Goal: Information Seeking & Learning: Learn about a topic

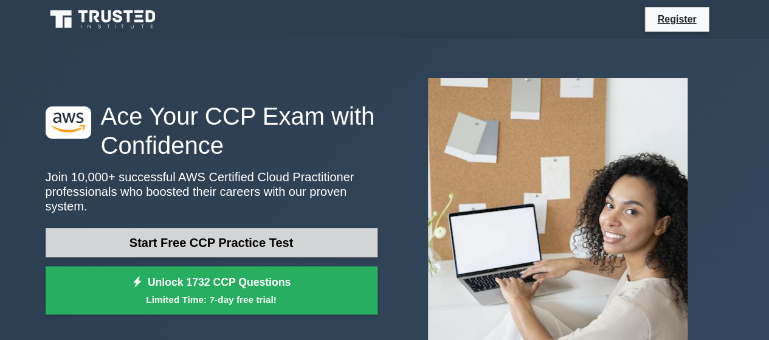
click at [316, 240] on link "Start Free CCP Practice Test" at bounding box center [212, 242] width 332 height 29
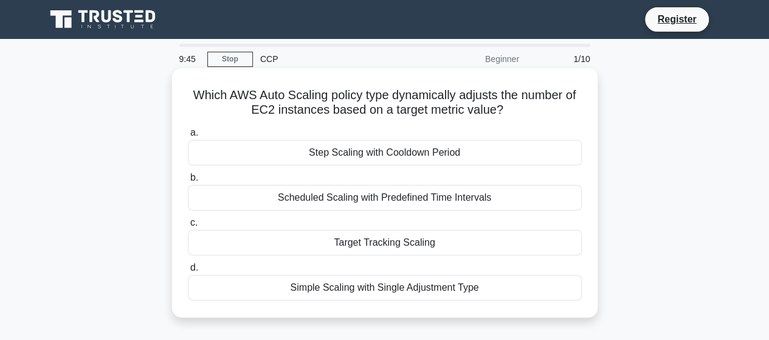
click at [426, 293] on div "Simple Scaling with Single Adjustment Type" at bounding box center [385, 288] width 394 height 26
click at [188, 272] on input "d. Simple Scaling with Single Adjustment Type" at bounding box center [188, 268] width 0 height 8
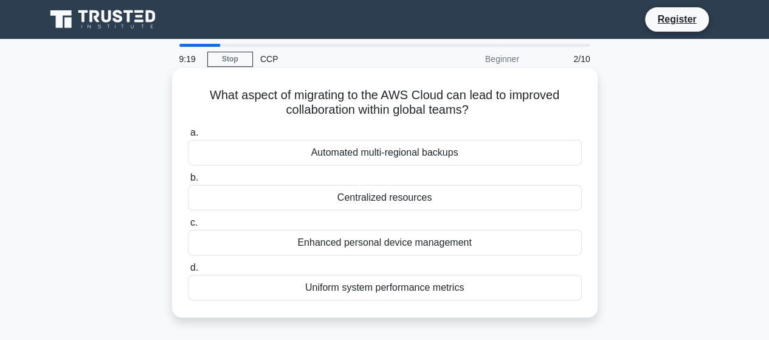
click at [407, 159] on div "Automated multi-regional backups" at bounding box center [385, 153] width 394 height 26
click at [188, 137] on input "a. Automated multi-regional backups" at bounding box center [188, 133] width 0 height 8
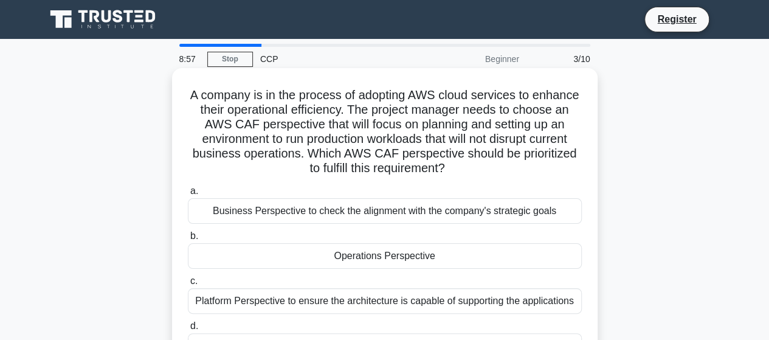
click at [595, 245] on div "A company is in the process of adopting AWS cloud services to enhance their ope…" at bounding box center [385, 222] width 426 height 308
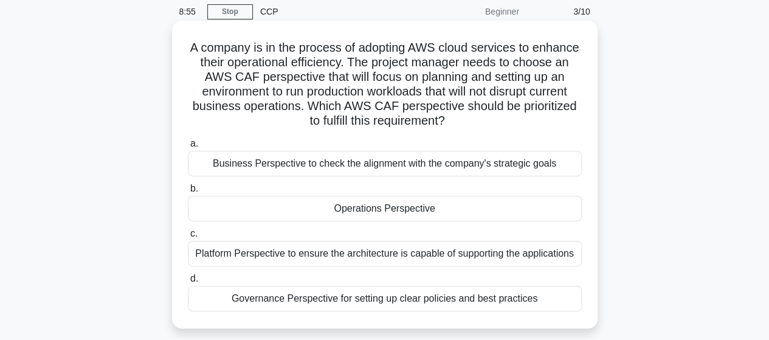
scroll to position [49, 0]
click at [426, 213] on div "Operations Perspective" at bounding box center [385, 208] width 394 height 26
click at [188, 192] on input "b. Operations Perspective" at bounding box center [188, 188] width 0 height 8
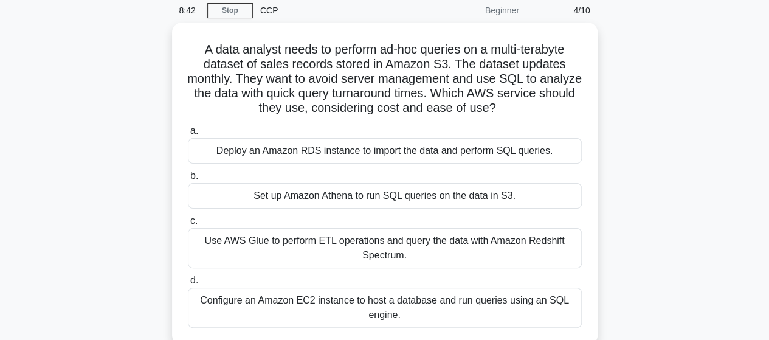
scroll to position [0, 0]
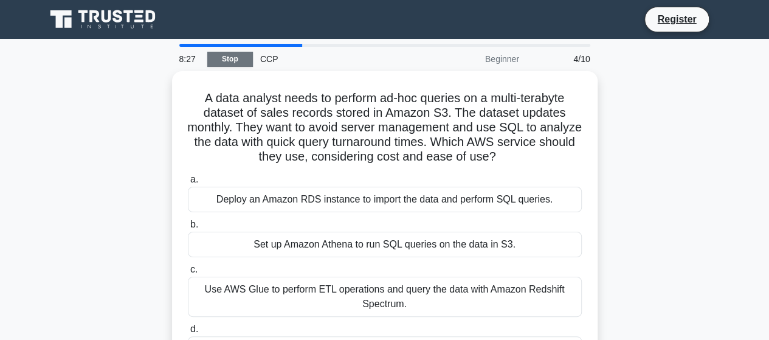
click at [227, 59] on link "Stop" at bounding box center [230, 59] width 46 height 15
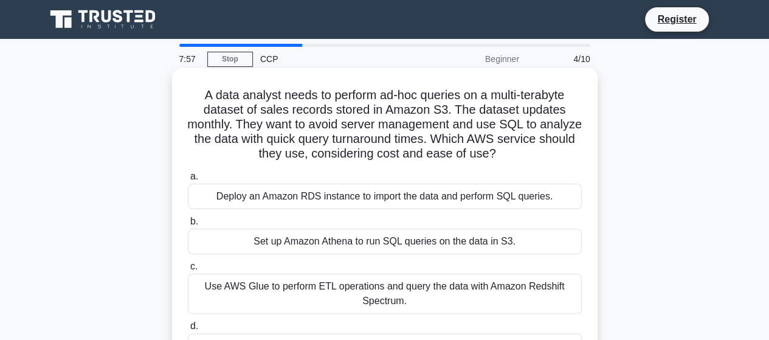
click at [350, 246] on div "Set up Amazon Athena to run SQL queries on the data in S3." at bounding box center [385, 242] width 394 height 26
click at [188, 226] on input "b. Set up Amazon Athena to run SQL queries on the data in S3." at bounding box center [188, 222] width 0 height 8
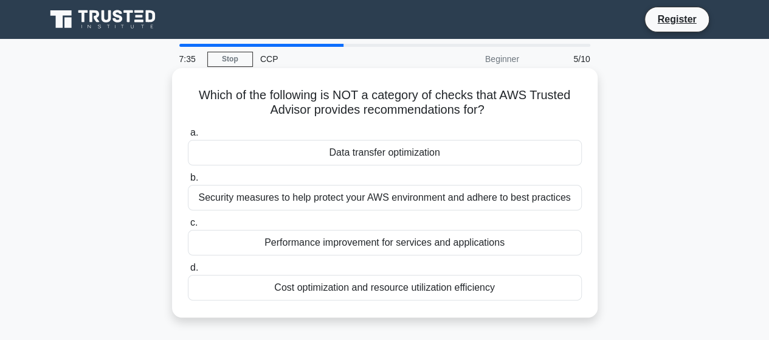
click at [511, 238] on div "Performance improvement for services and applications" at bounding box center [385, 243] width 394 height 26
click at [188, 227] on input "c. Performance improvement for services and applications" at bounding box center [188, 223] width 0 height 8
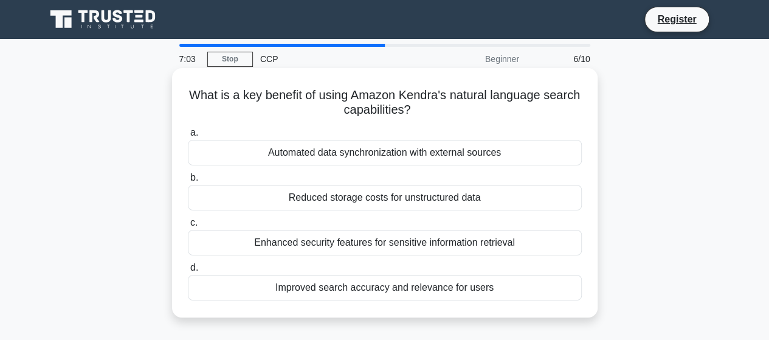
click at [487, 156] on div "Automated data synchronization with external sources" at bounding box center [385, 153] width 394 height 26
click at [188, 137] on input "a. Automated data synchronization with external sources" at bounding box center [188, 133] width 0 height 8
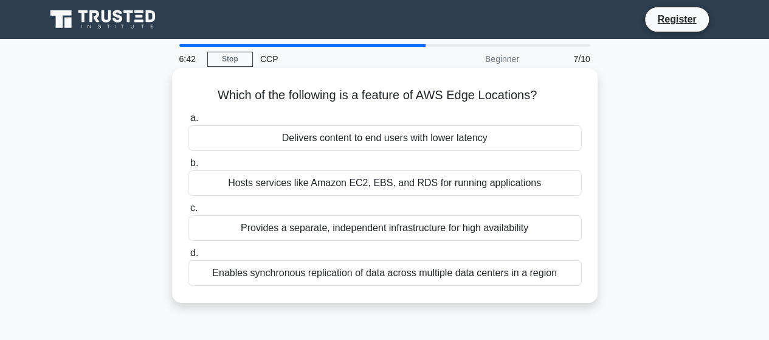
click at [473, 178] on div "Hosts services like Amazon EC2, EBS, and RDS for running applications" at bounding box center [385, 183] width 394 height 26
click at [188, 167] on input "b. Hosts services like Amazon EC2, EBS, and RDS for running applications" at bounding box center [188, 163] width 0 height 8
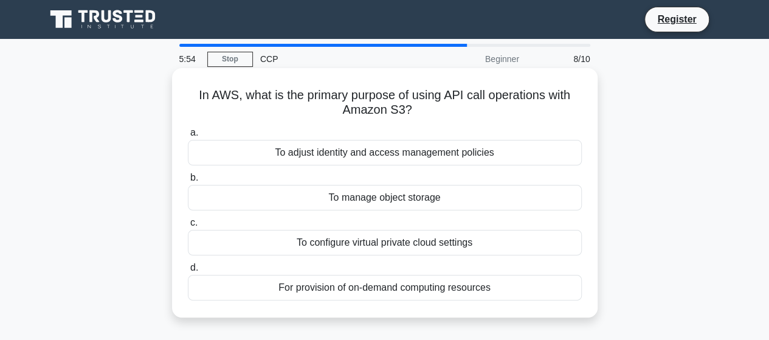
click at [500, 156] on div "To adjust identity and access management policies" at bounding box center [385, 153] width 394 height 26
click at [188, 137] on input "a. To adjust identity and access management policies" at bounding box center [188, 133] width 0 height 8
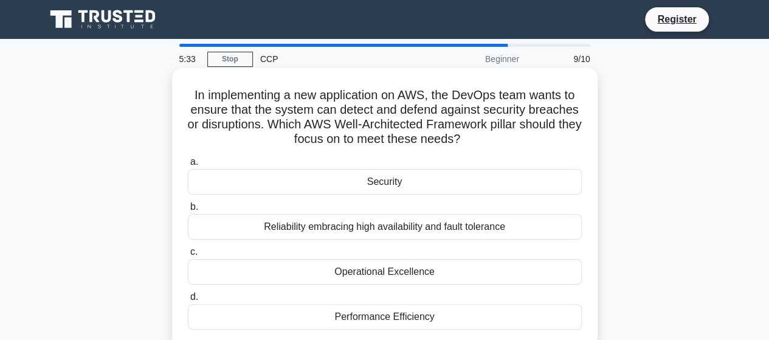
click at [517, 184] on div "Security" at bounding box center [385, 182] width 394 height 26
click at [188, 166] on input "a. Security" at bounding box center [188, 162] width 0 height 8
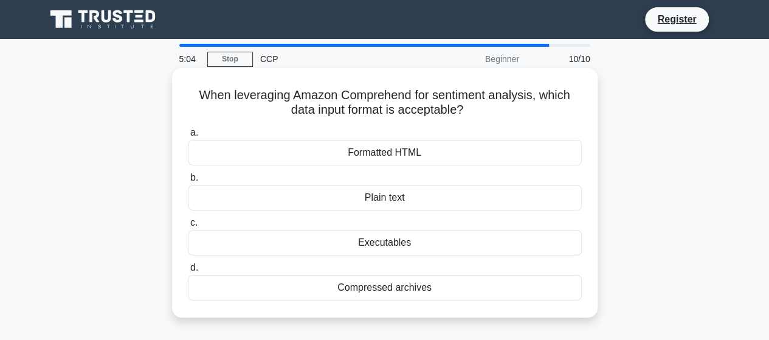
click at [417, 292] on div "Compressed archives" at bounding box center [385, 288] width 394 height 26
click at [188, 272] on input "d. Compressed archives" at bounding box center [188, 268] width 0 height 8
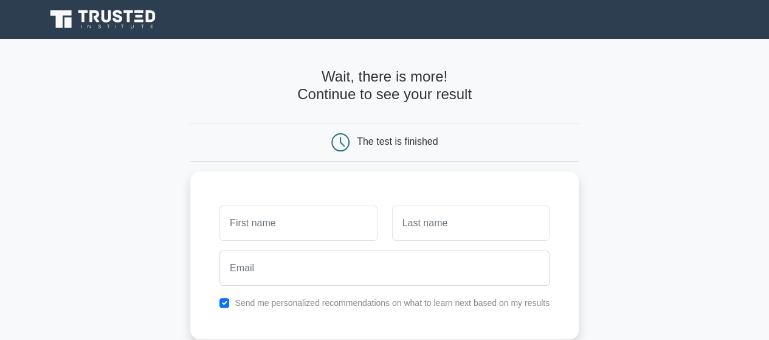
click at [643, 255] on main "Wait, there is more! Continue to see your result The test is finished and the" at bounding box center [384, 258] width 769 height 438
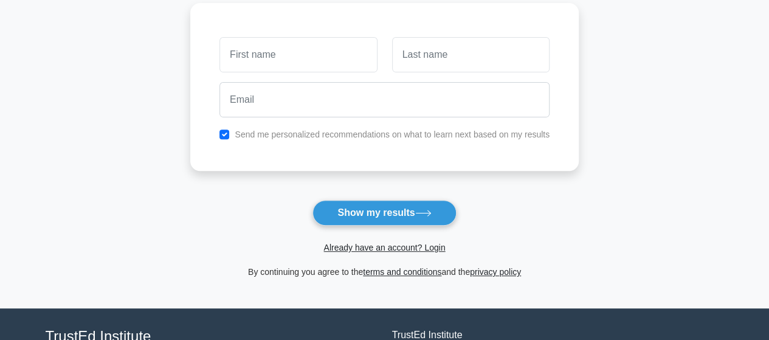
scroll to position [170, 0]
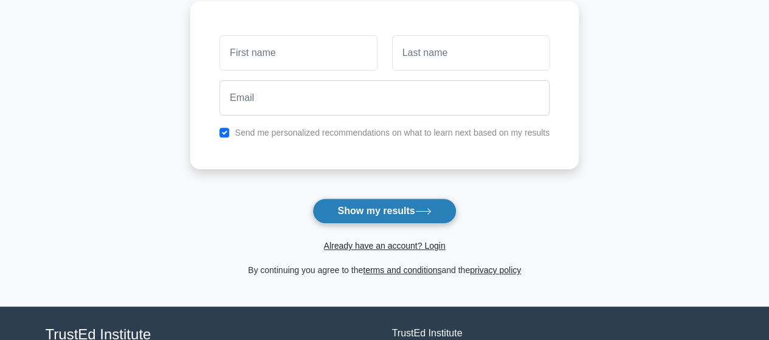
click at [441, 202] on button "Show my results" at bounding box center [384, 211] width 143 height 26
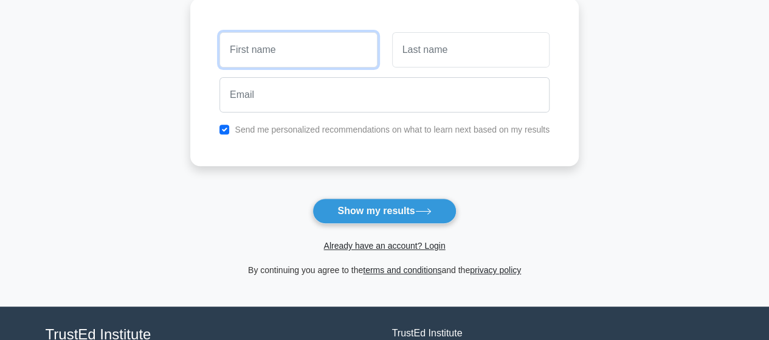
click at [337, 57] on input "text" at bounding box center [298, 49] width 157 height 35
type input "neeharika"
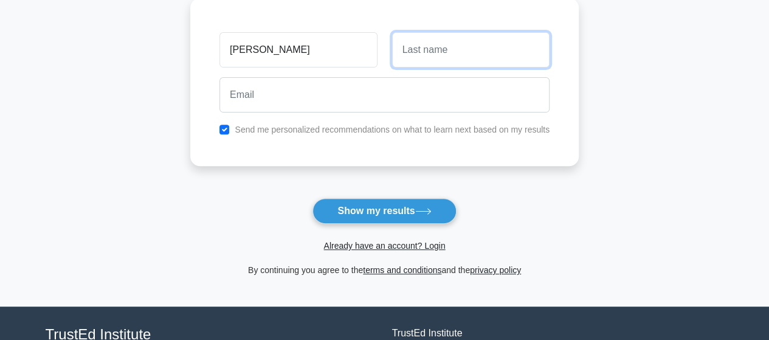
click at [418, 54] on input "text" at bounding box center [470, 49] width 157 height 35
type input "cheemakurthi"
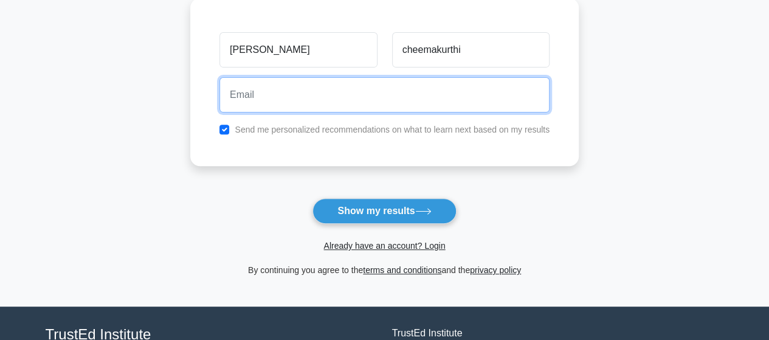
click at [430, 98] on input "email" at bounding box center [385, 94] width 330 height 35
click at [429, 103] on input "email" at bounding box center [385, 94] width 330 height 35
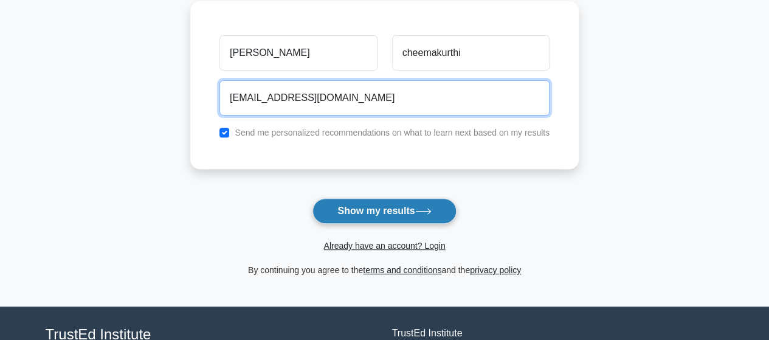
type input "ncheemakurthi37@massmutual.com"
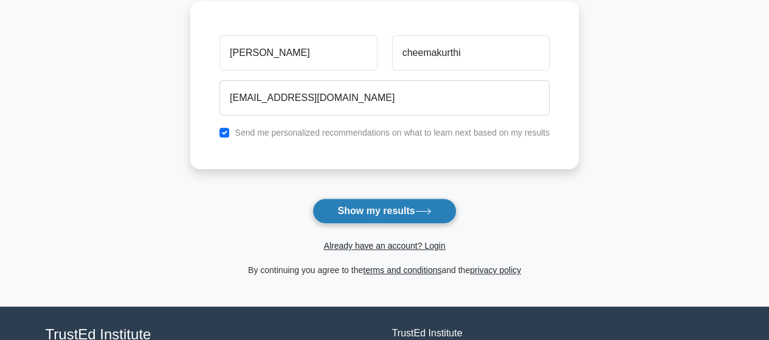
click at [421, 213] on icon at bounding box center [423, 211] width 16 height 7
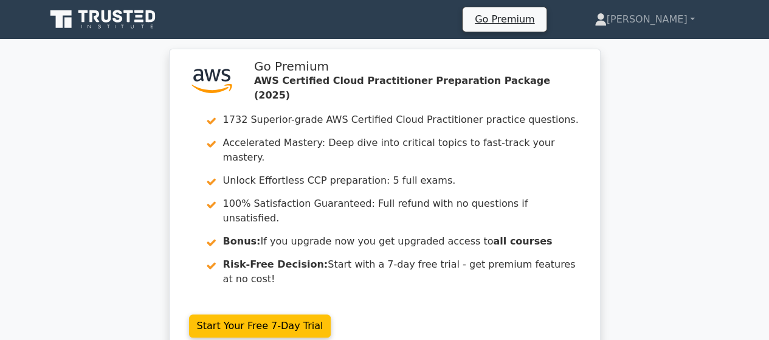
click at [749, 184] on div ".st0{fill:#252F3E;} .st1{fill-rule:evenodd;clip-rule:evenodd;fill:#FF9900;} Go …" at bounding box center [384, 210] width 769 height 323
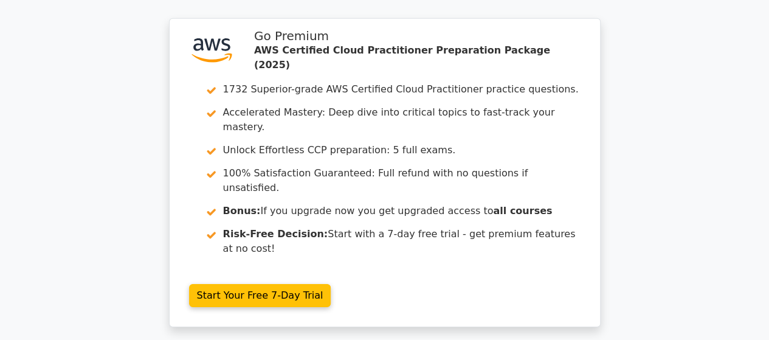
scroll to position [1824, 0]
